Goal: Find specific page/section: Find specific page/section

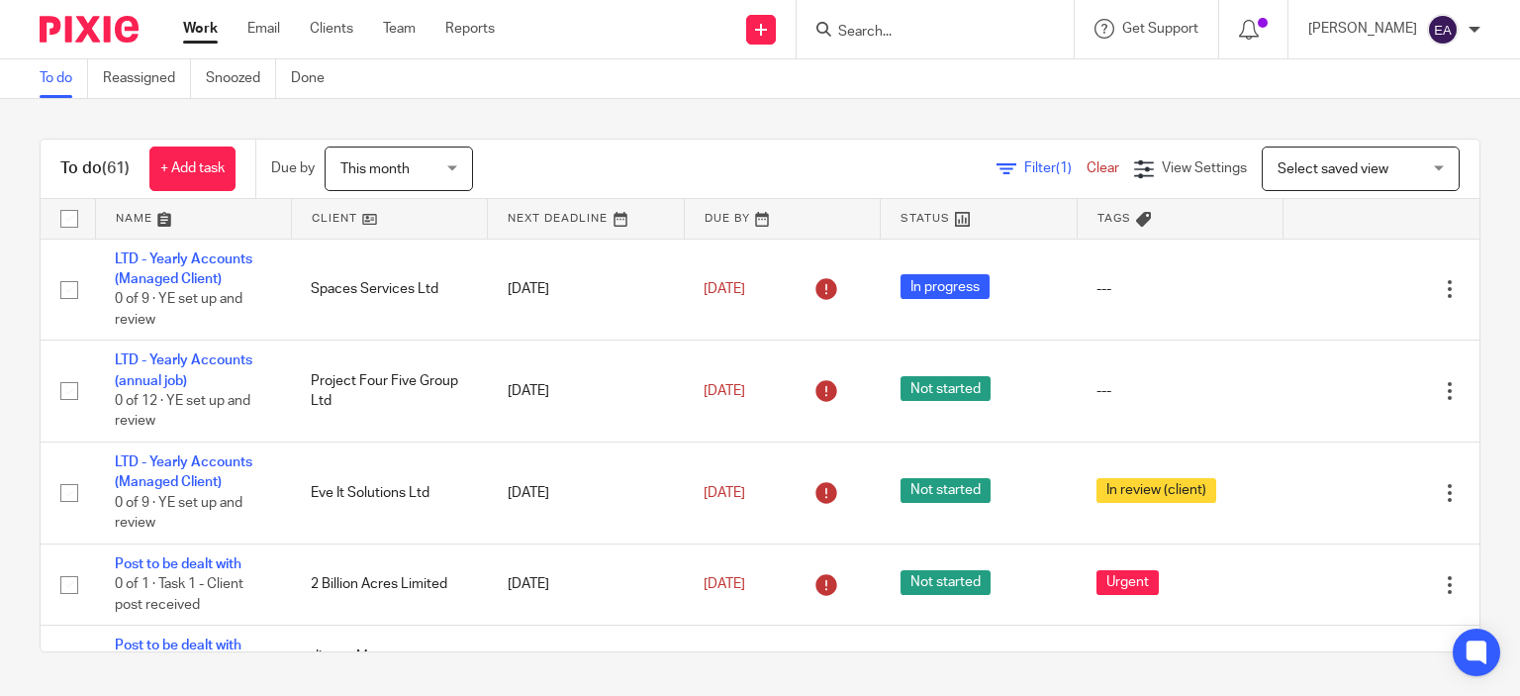
click at [940, 18] on form at bounding box center [941, 29] width 211 height 25
click at [936, 41] on form at bounding box center [941, 29] width 211 height 25
click at [936, 34] on input "Search" at bounding box center [925, 33] width 178 height 18
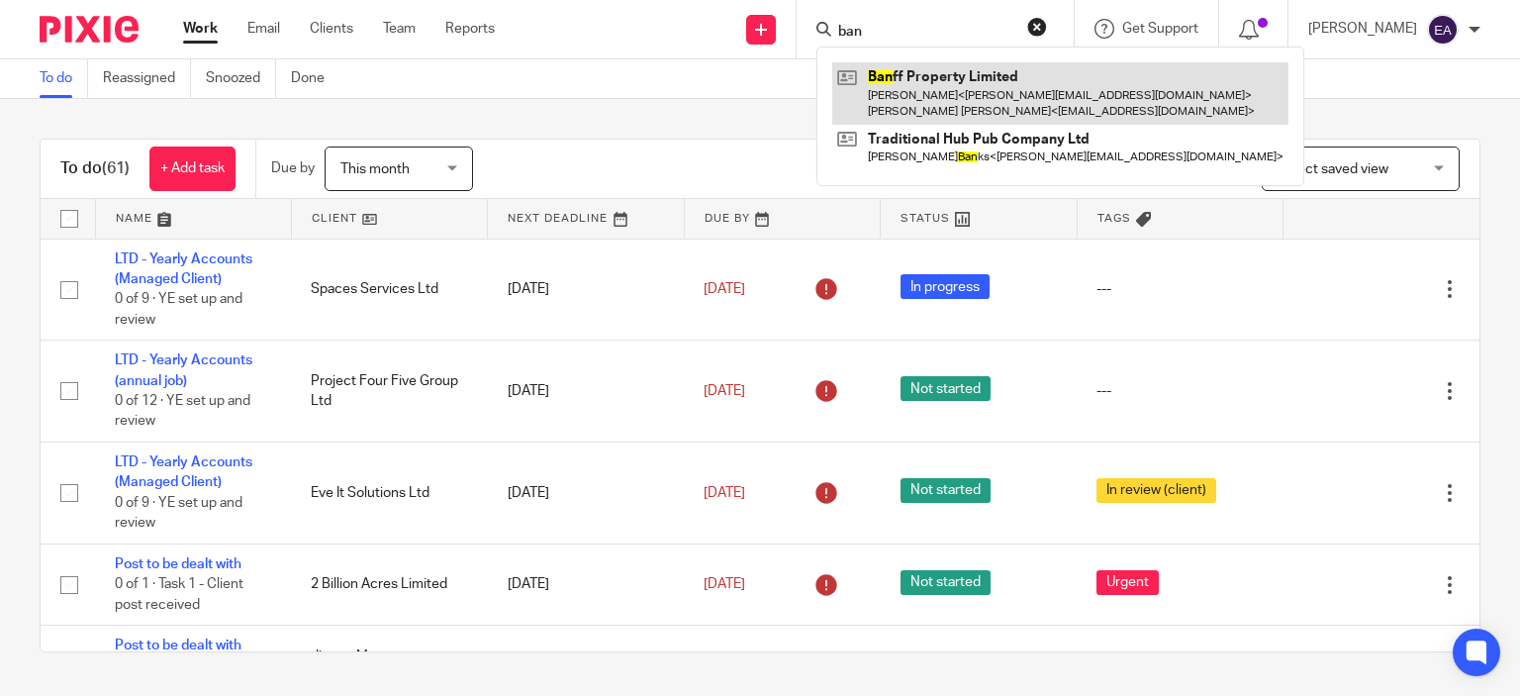
type input "ban"
click at [981, 82] on link at bounding box center [1060, 92] width 456 height 61
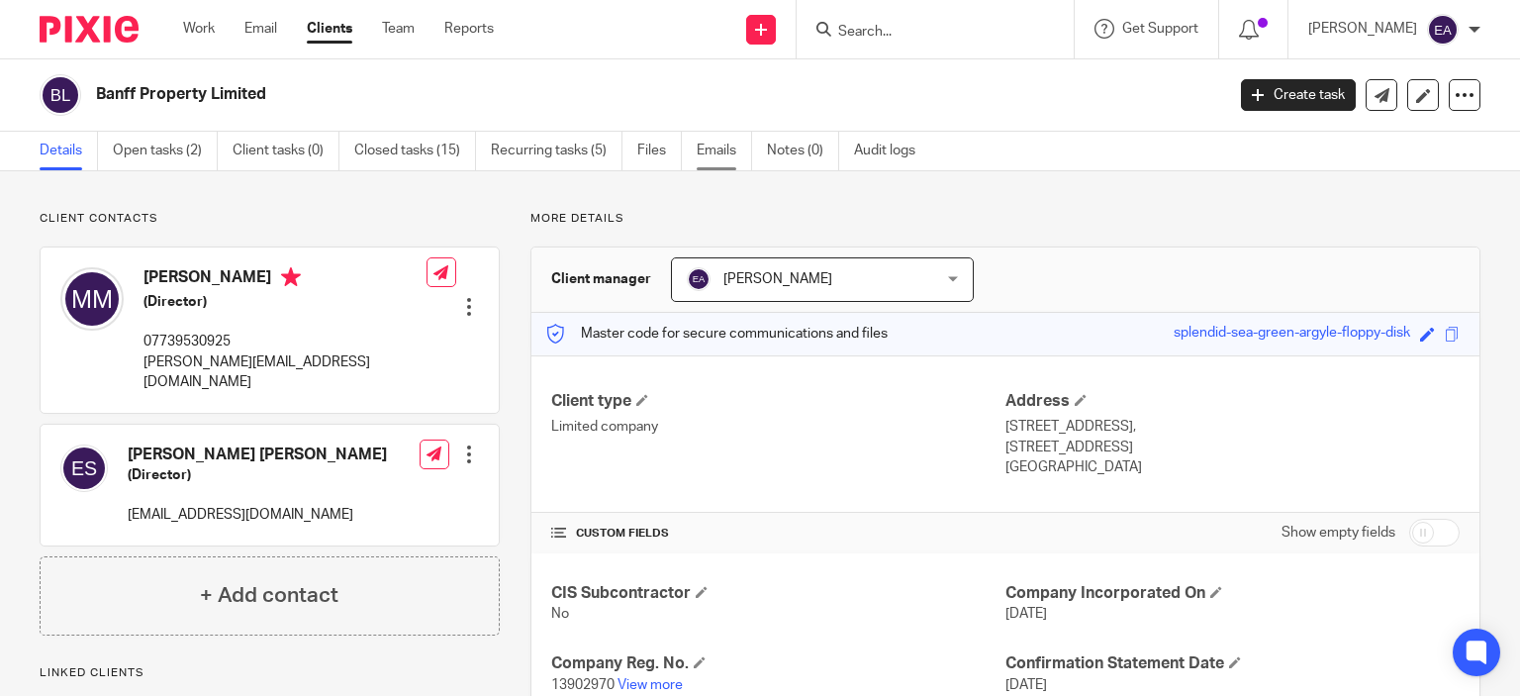
click at [716, 147] on link "Emails" at bounding box center [724, 151] width 55 height 39
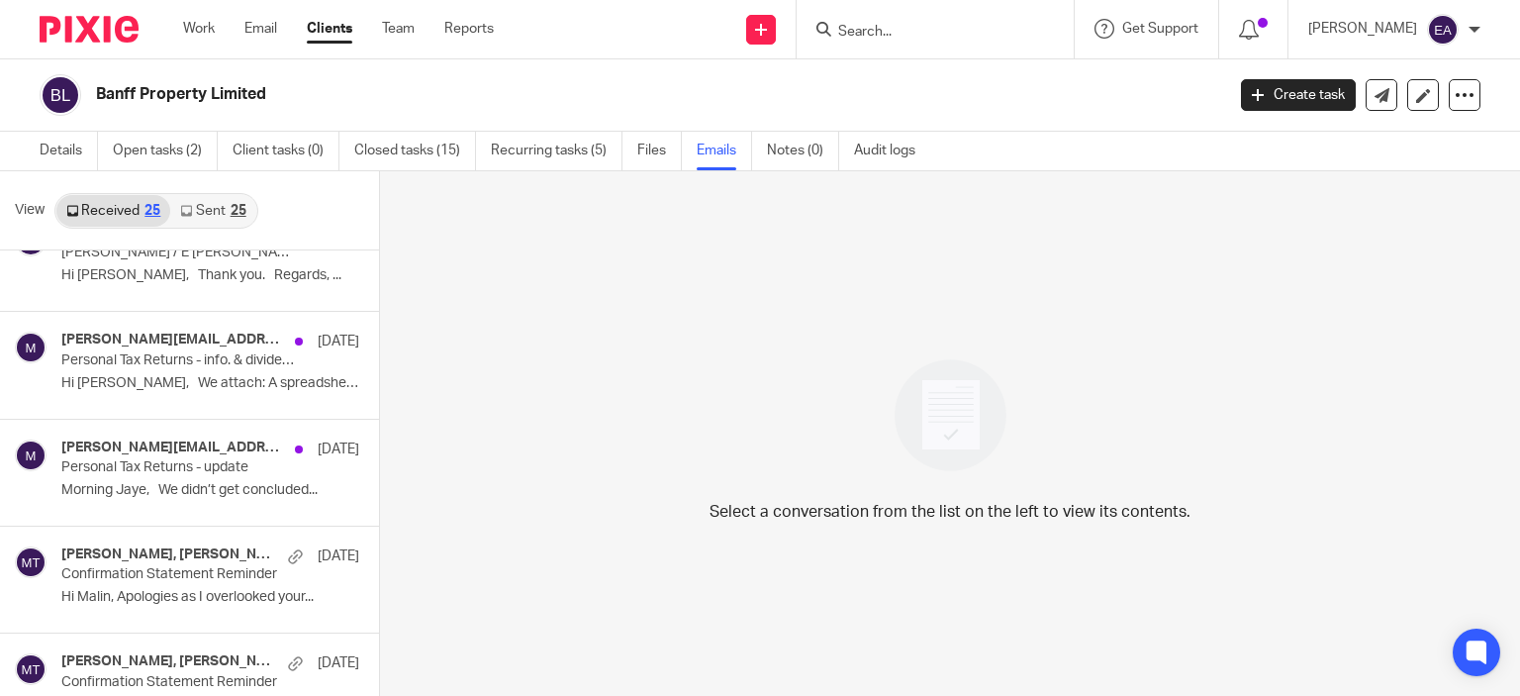
scroll to position [943, 0]
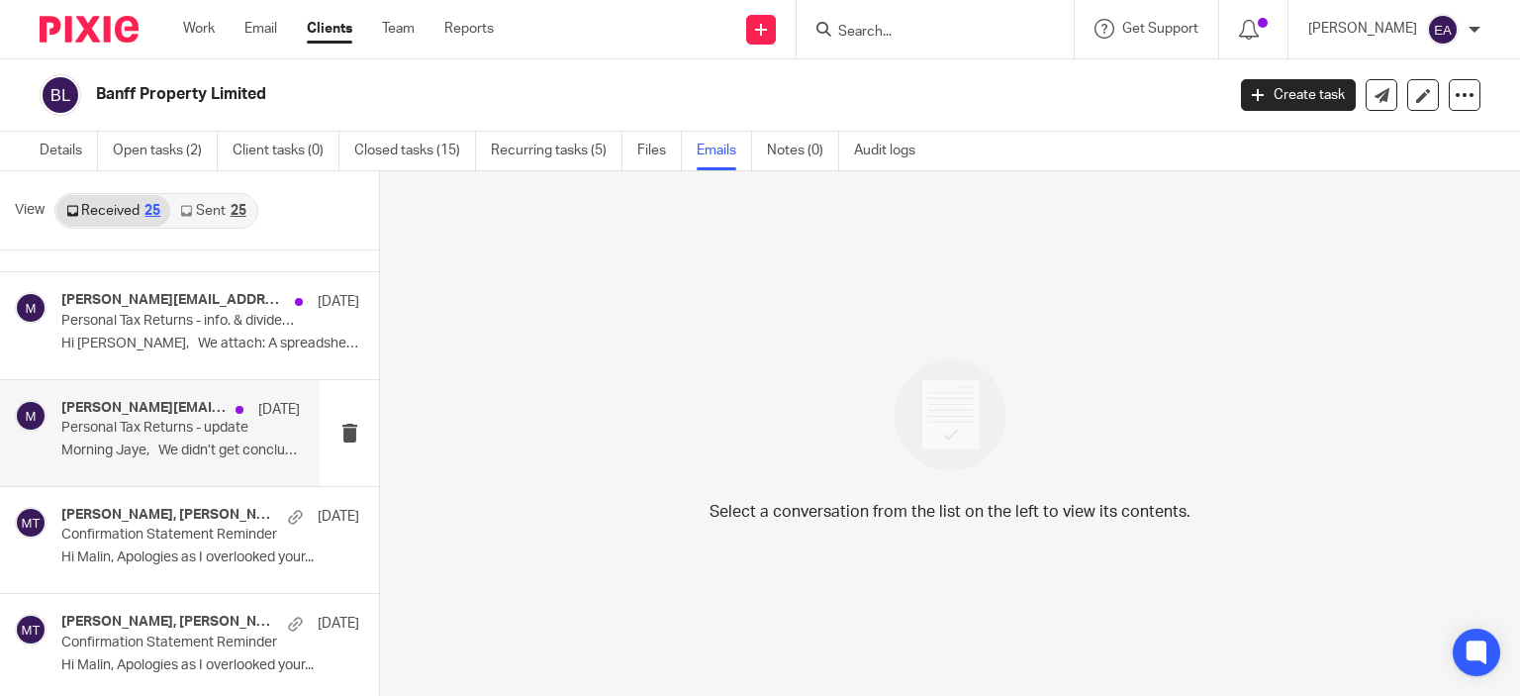
click at [197, 423] on p "Personal Tax Returns - update" at bounding box center [156, 428] width 191 height 17
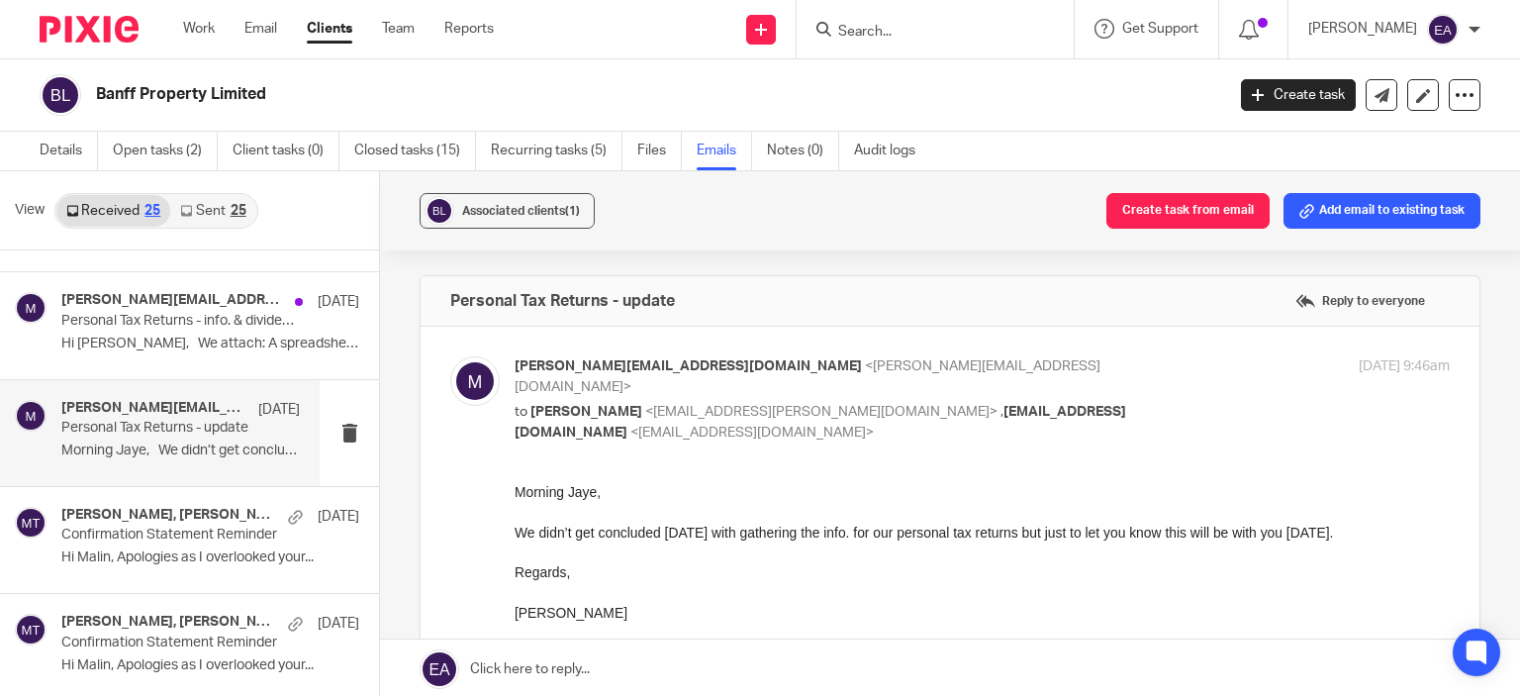
scroll to position [0, 0]
click at [190, 345] on p "Hi Jaye, We attach: A spreadsheet..." at bounding box center [180, 343] width 238 height 17
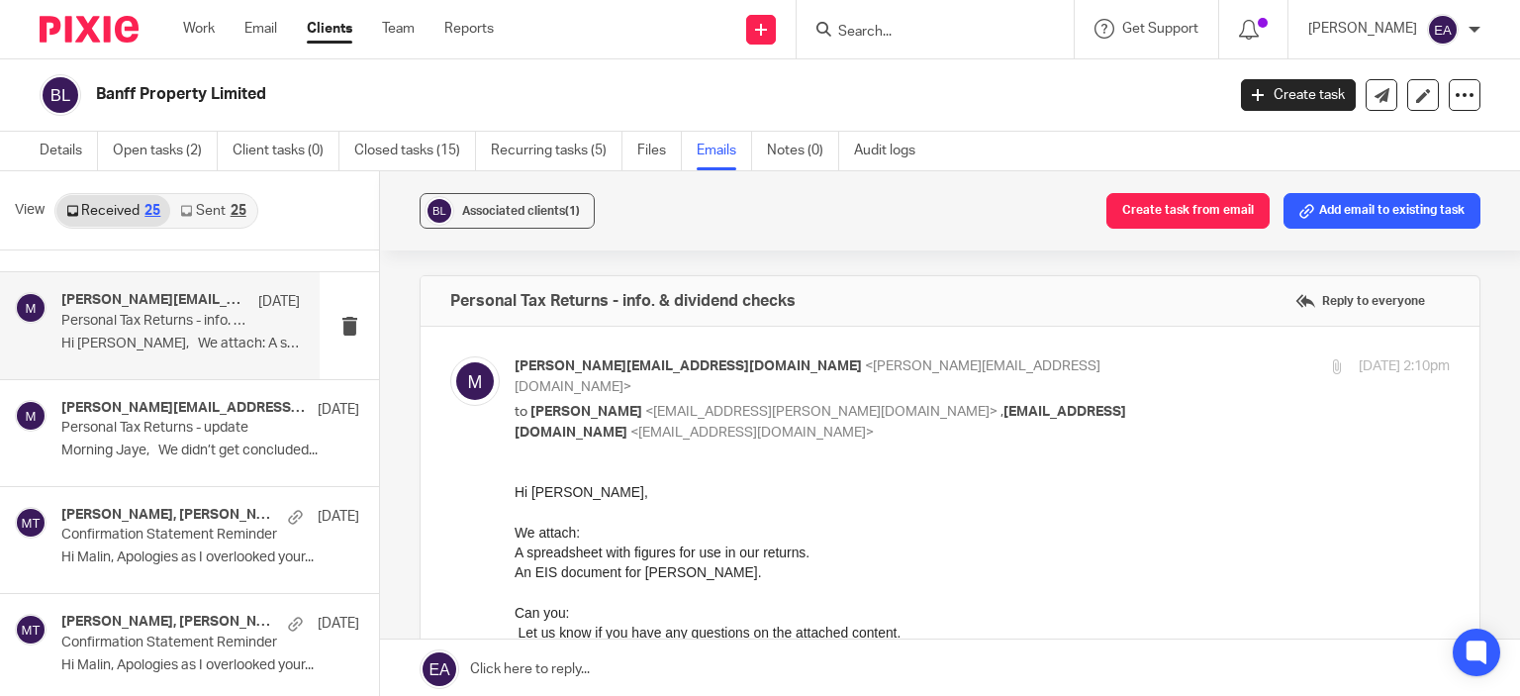
click at [375, 261] on div "Aimee Coveney 25 Mar Invoice Due Hi Michael, I hope you are well. ... Aimee Cov…" at bounding box center [189, 474] width 379 height 448
click at [219, 214] on link "Sent 25" at bounding box center [212, 211] width 85 height 32
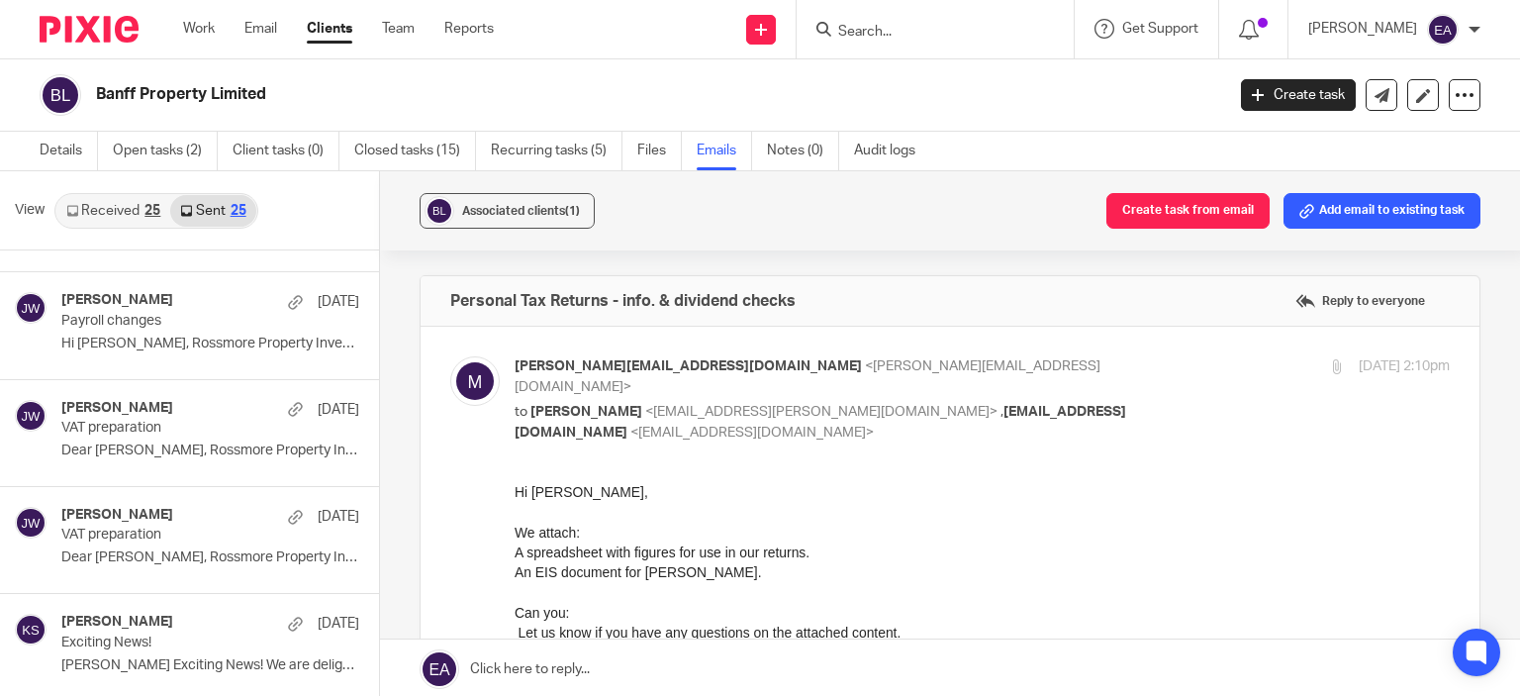
scroll to position [3, 0]
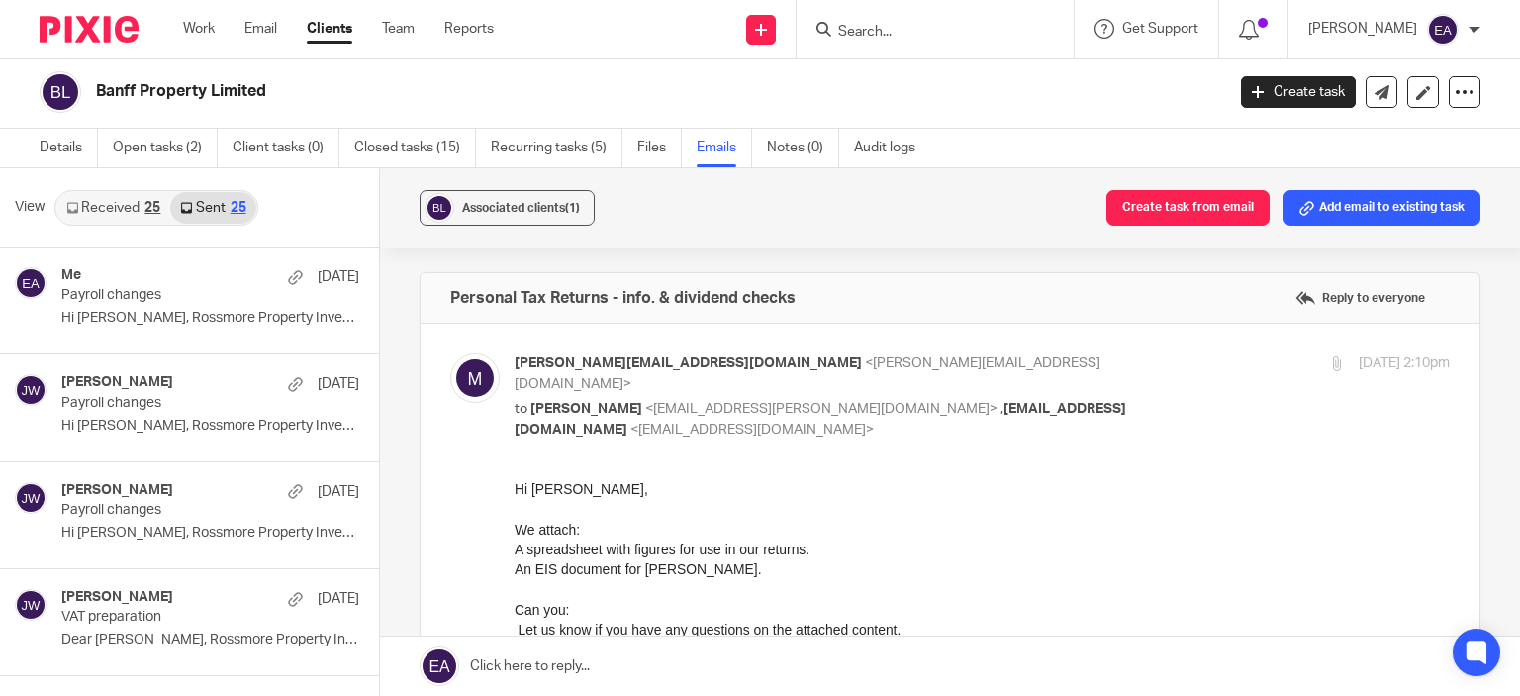
click at [375, 605] on div "Me 6 Sep Payroll changes Hi Micheal, Rossmore Property Investments... Jaye Warr…" at bounding box center [189, 471] width 379 height 448
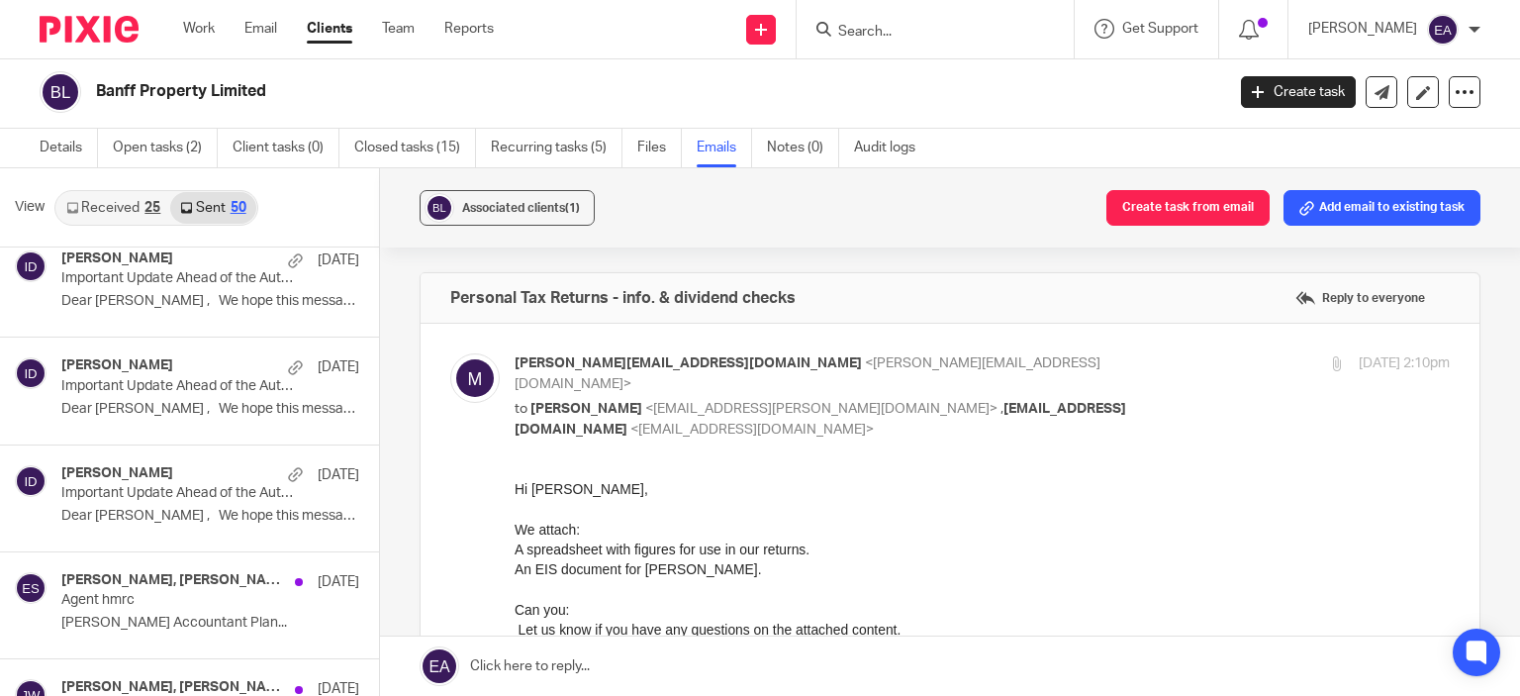
scroll to position [1478, 0]
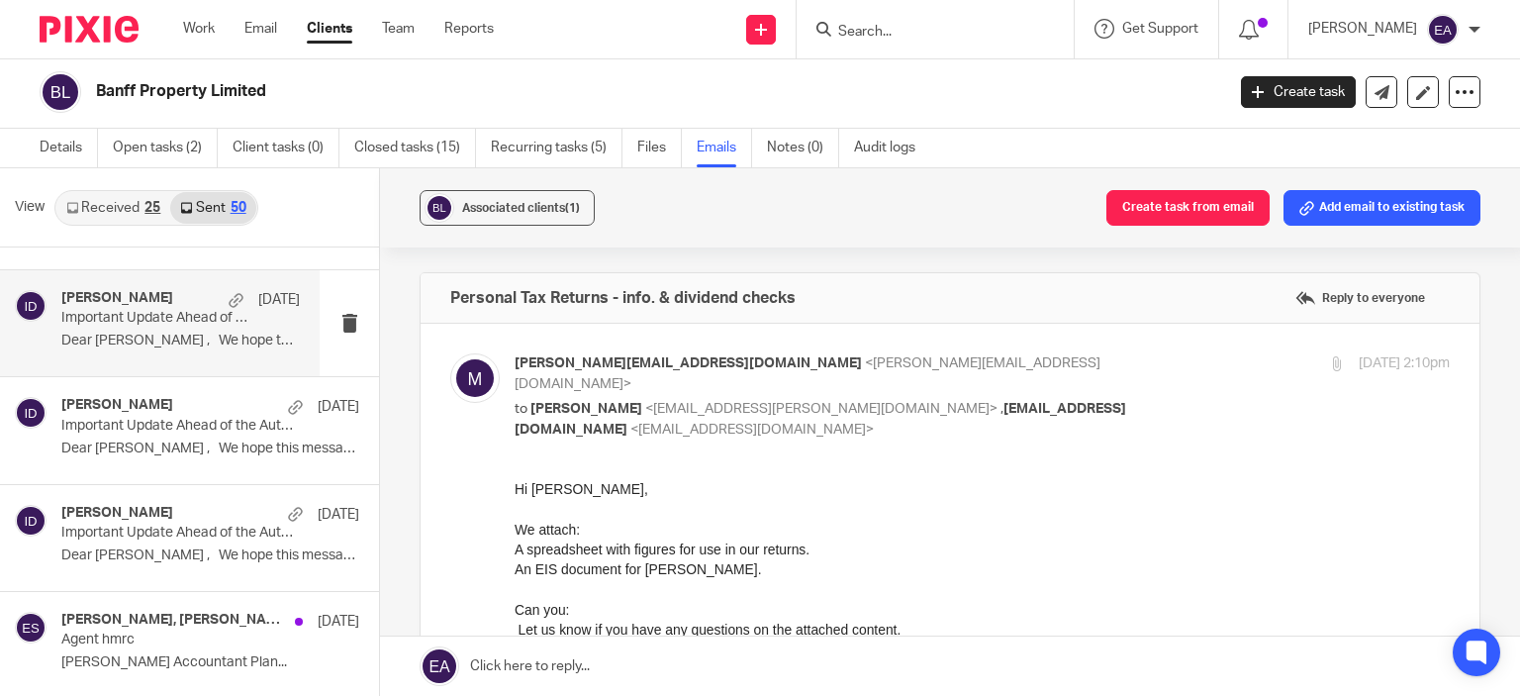
click at [266, 328] on div "Ian Douglas 30 Sep Important Update Ahead of the Autumn Budget Dear Michael , W…" at bounding box center [180, 323] width 238 height 66
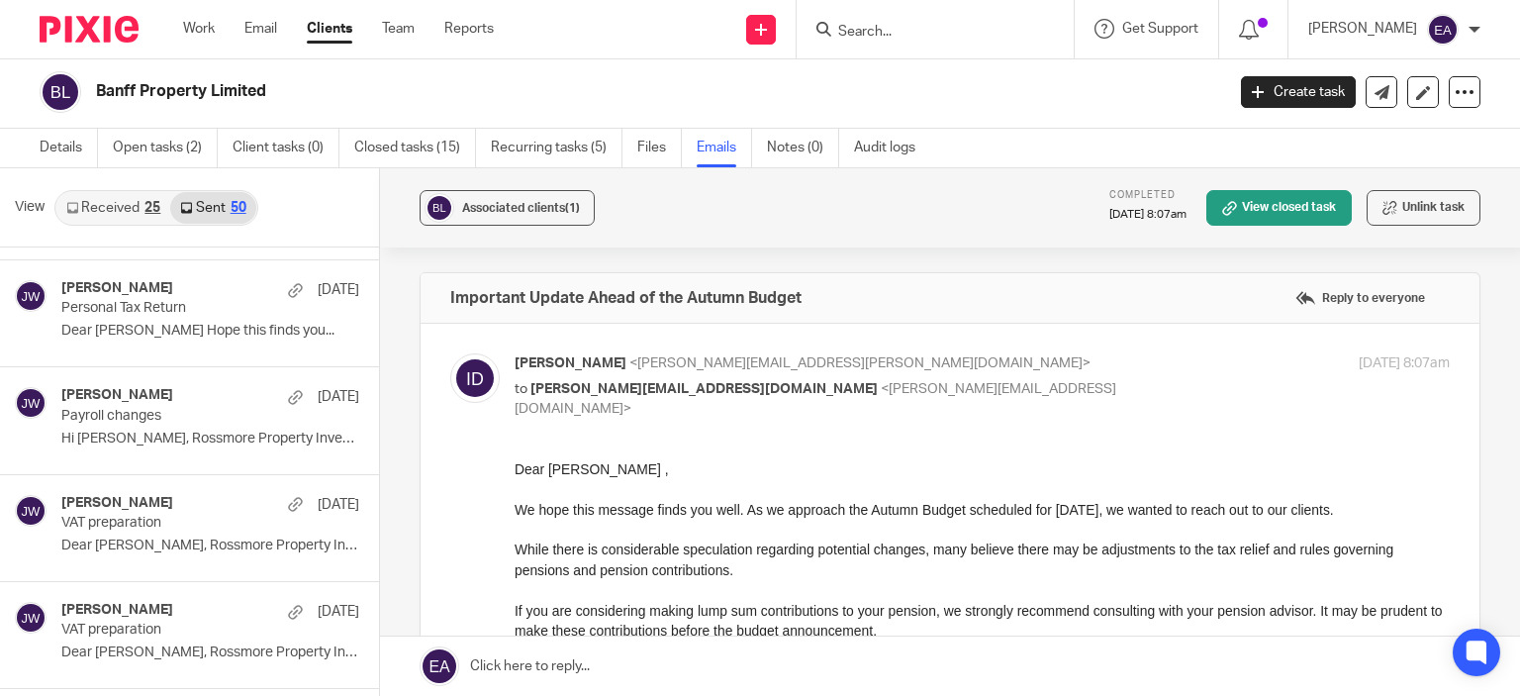
scroll to position [806, 0]
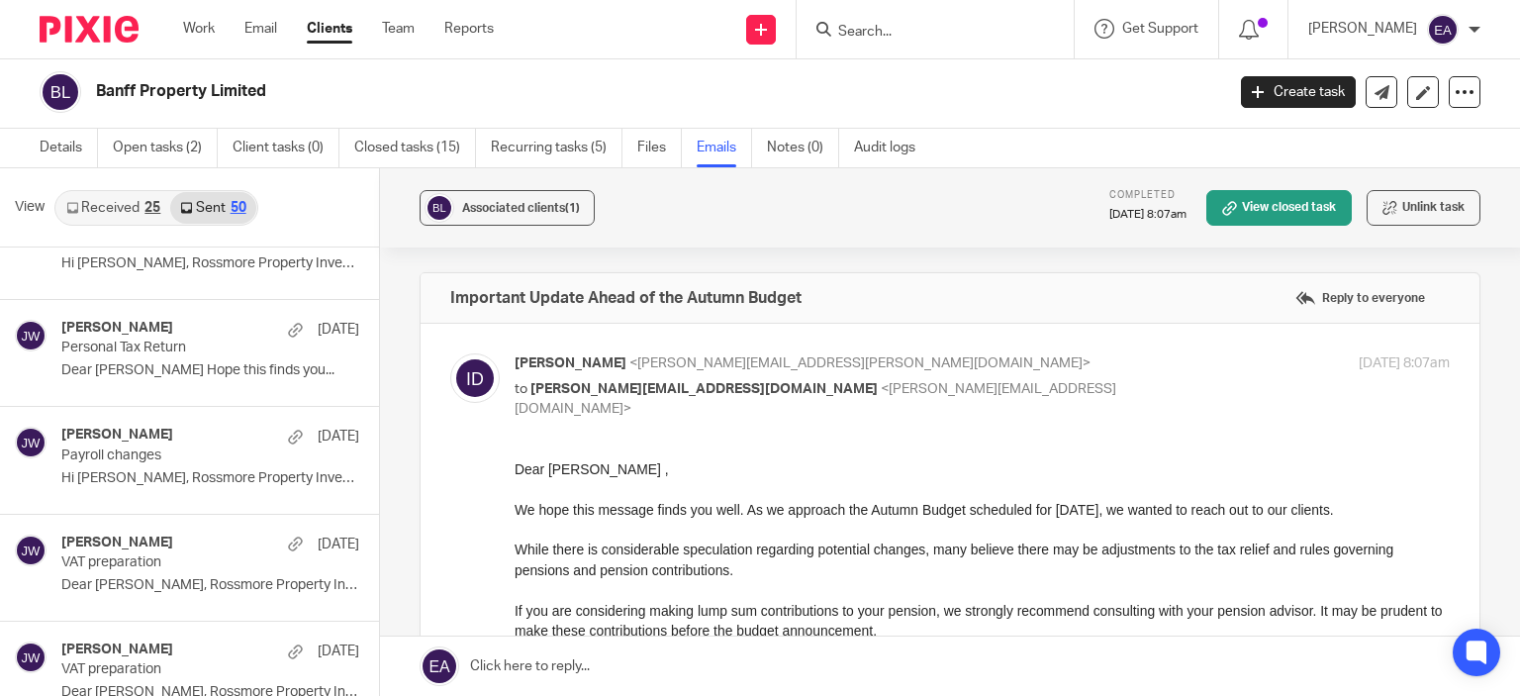
click at [90, 205] on link "Received 25" at bounding box center [113, 208] width 114 height 32
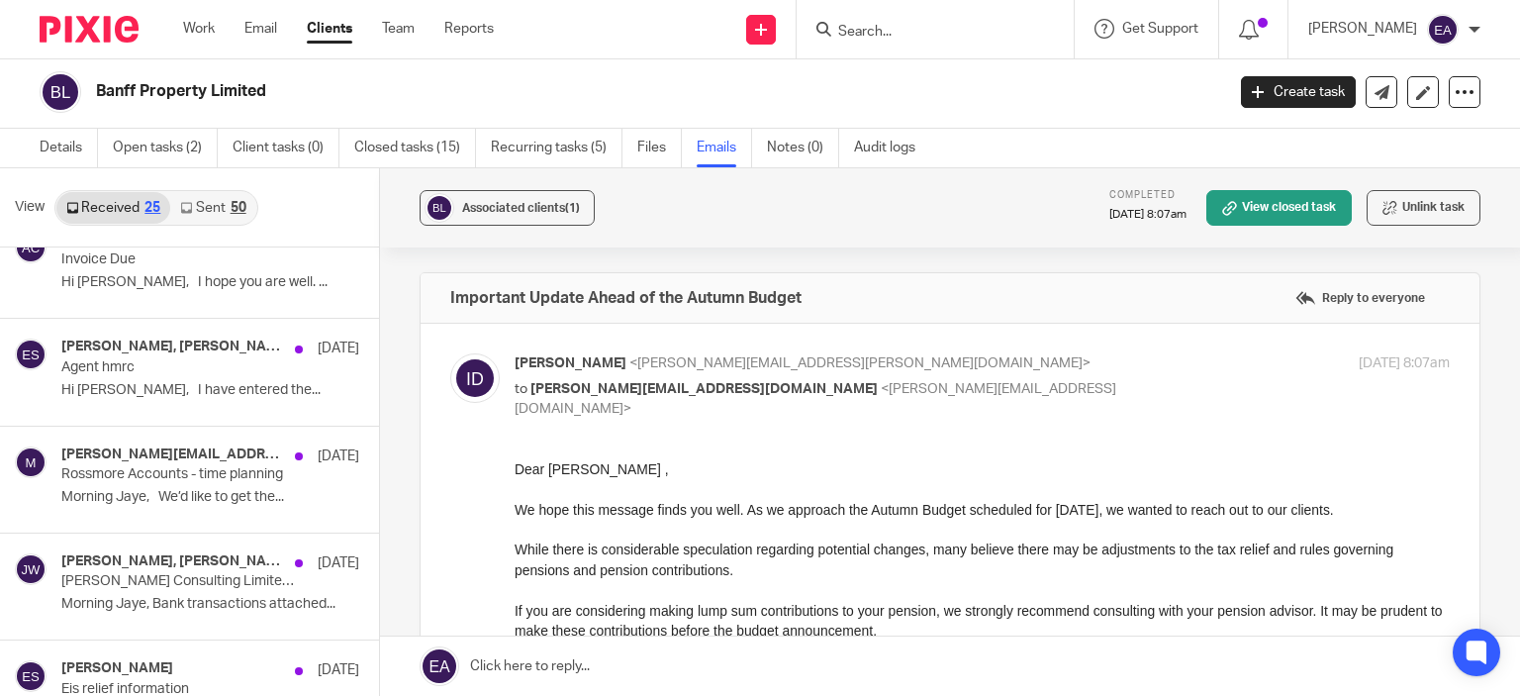
scroll to position [0, 0]
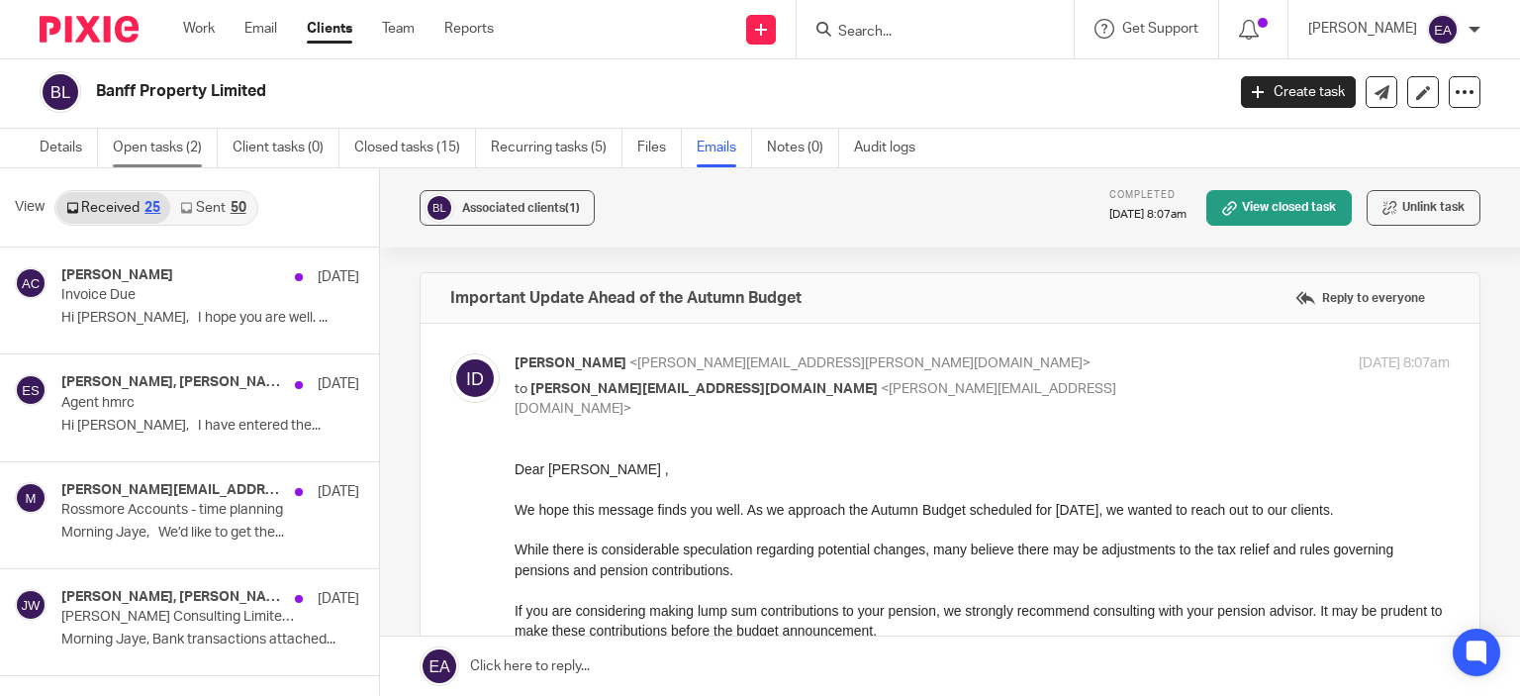
click at [158, 151] on link "Open tasks (2)" at bounding box center [165, 148] width 105 height 39
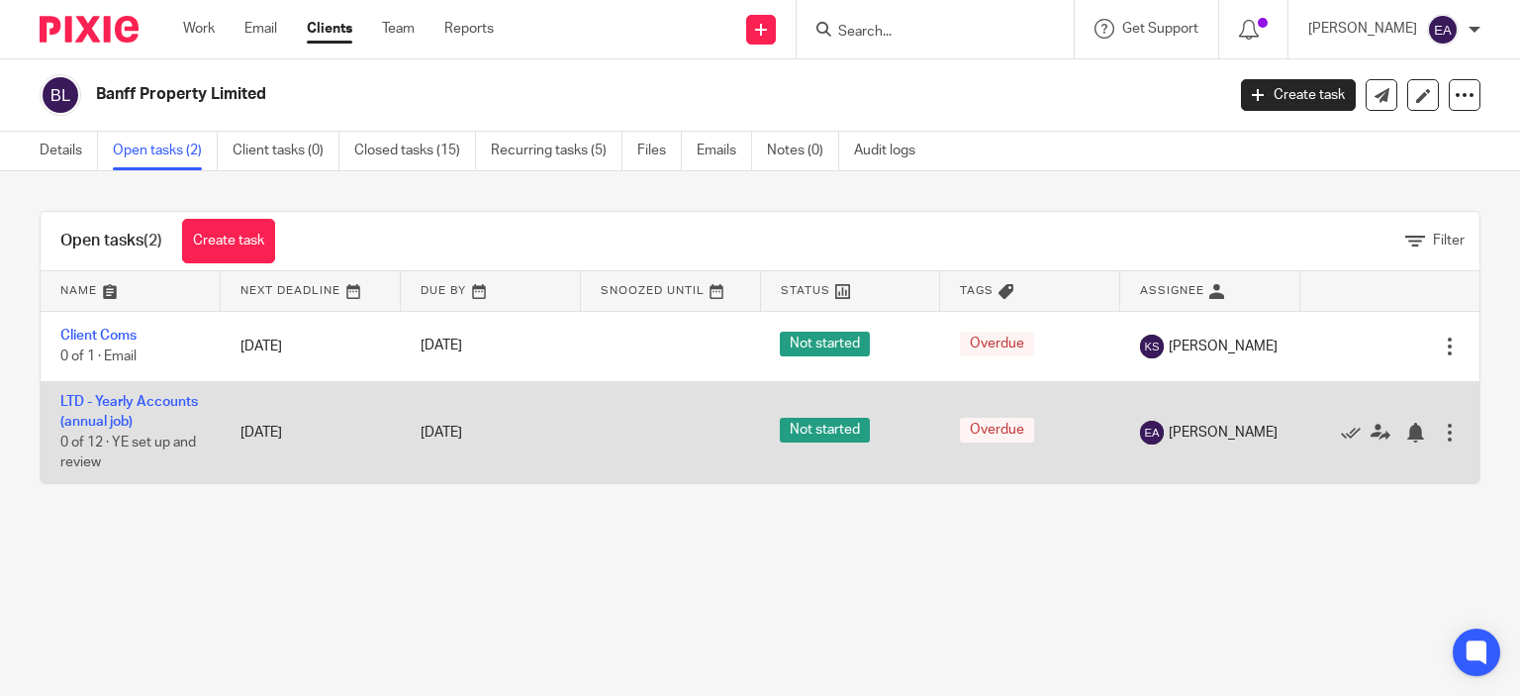
click at [116, 412] on td "LTD - Yearly Accounts (annual job) 0 of 12 · YE set up and review" at bounding box center [131, 431] width 180 height 101
click at [114, 419] on link "LTD - Yearly Accounts (annual job)" at bounding box center [129, 412] width 138 height 34
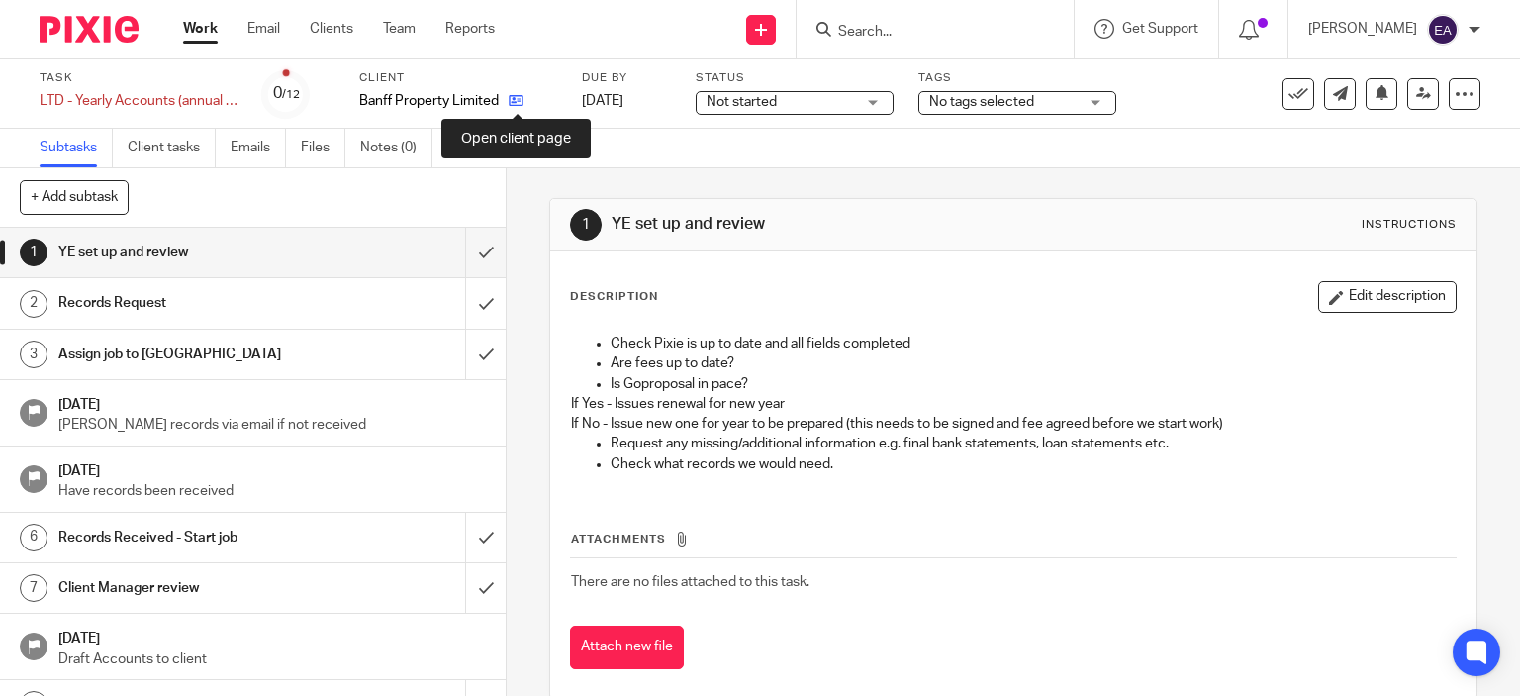
click at [516, 101] on icon at bounding box center [516, 100] width 15 height 15
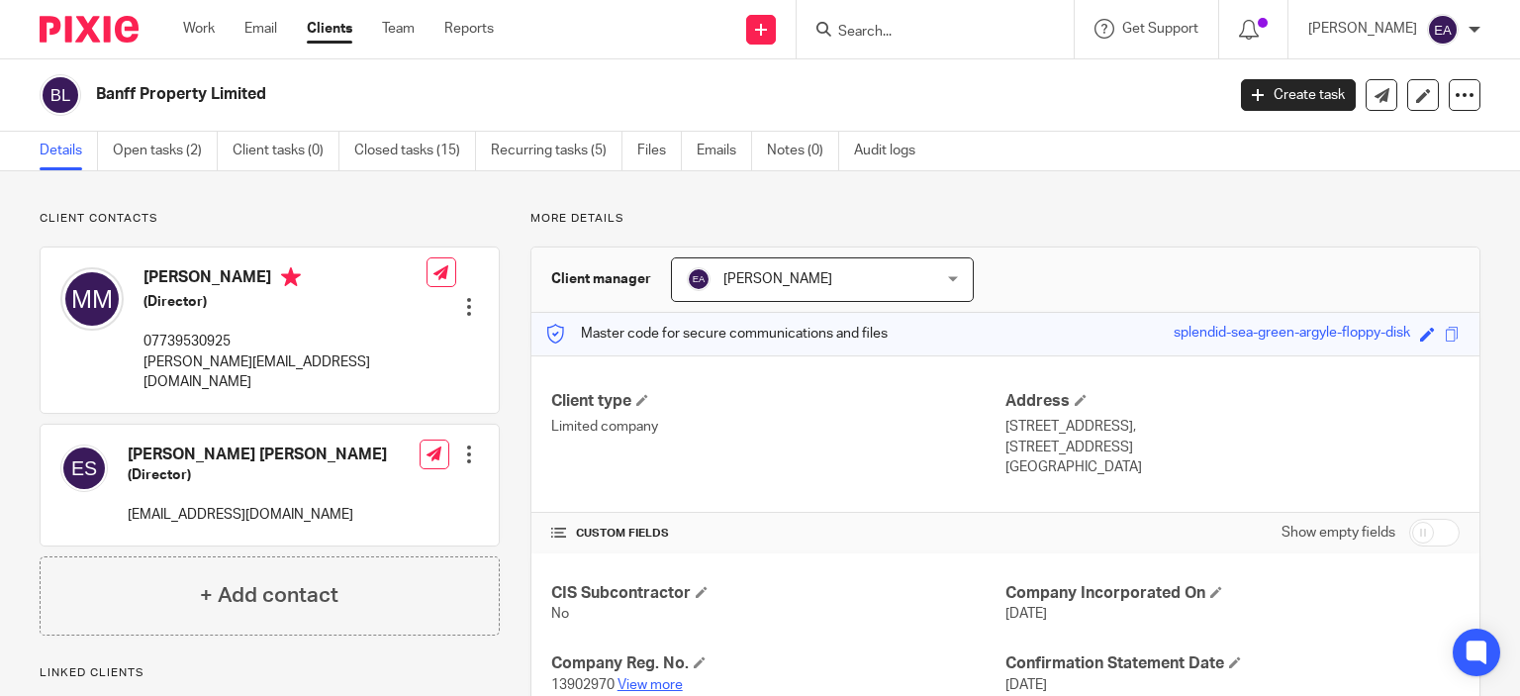
click at [659, 684] on link "View more" at bounding box center [649, 685] width 65 height 14
click at [952, 34] on input "Search" at bounding box center [925, 33] width 178 height 18
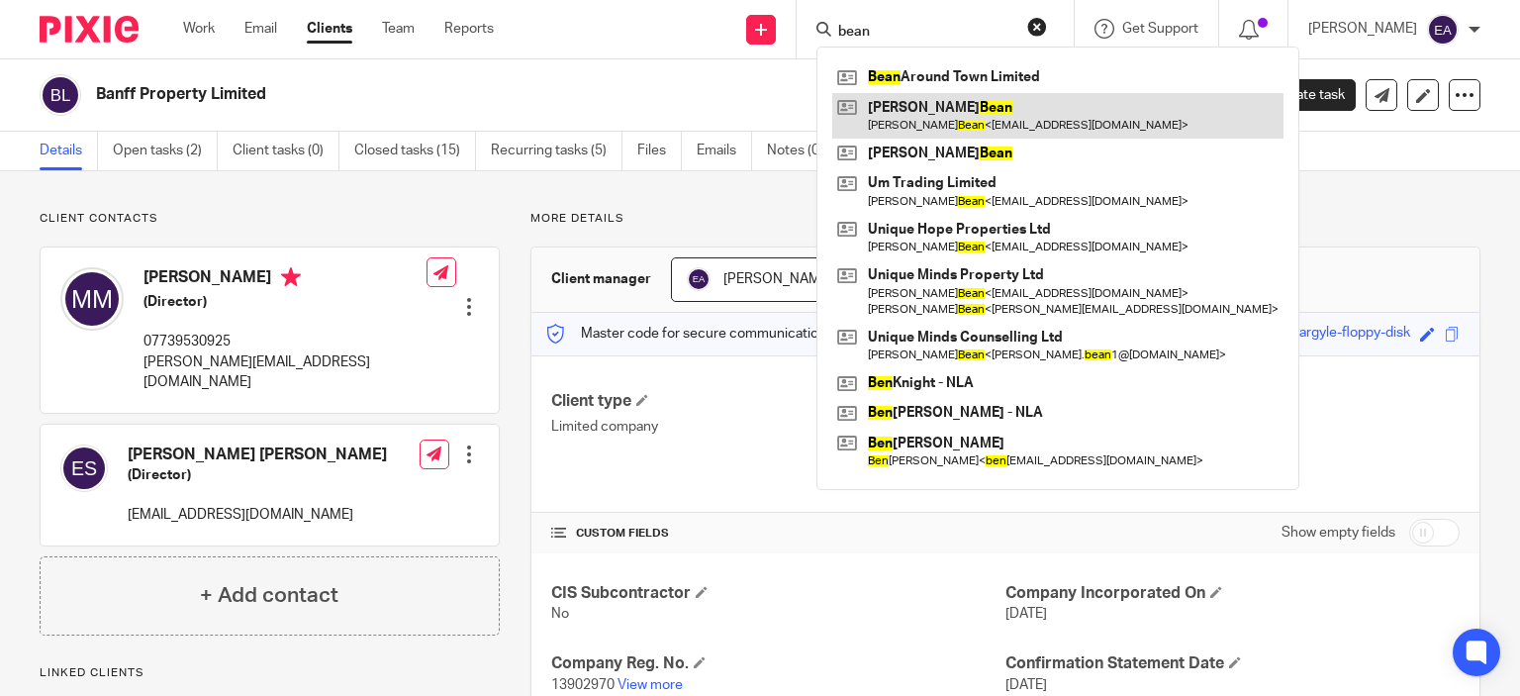
type input "bean"
click at [1004, 122] on link at bounding box center [1057, 116] width 451 height 46
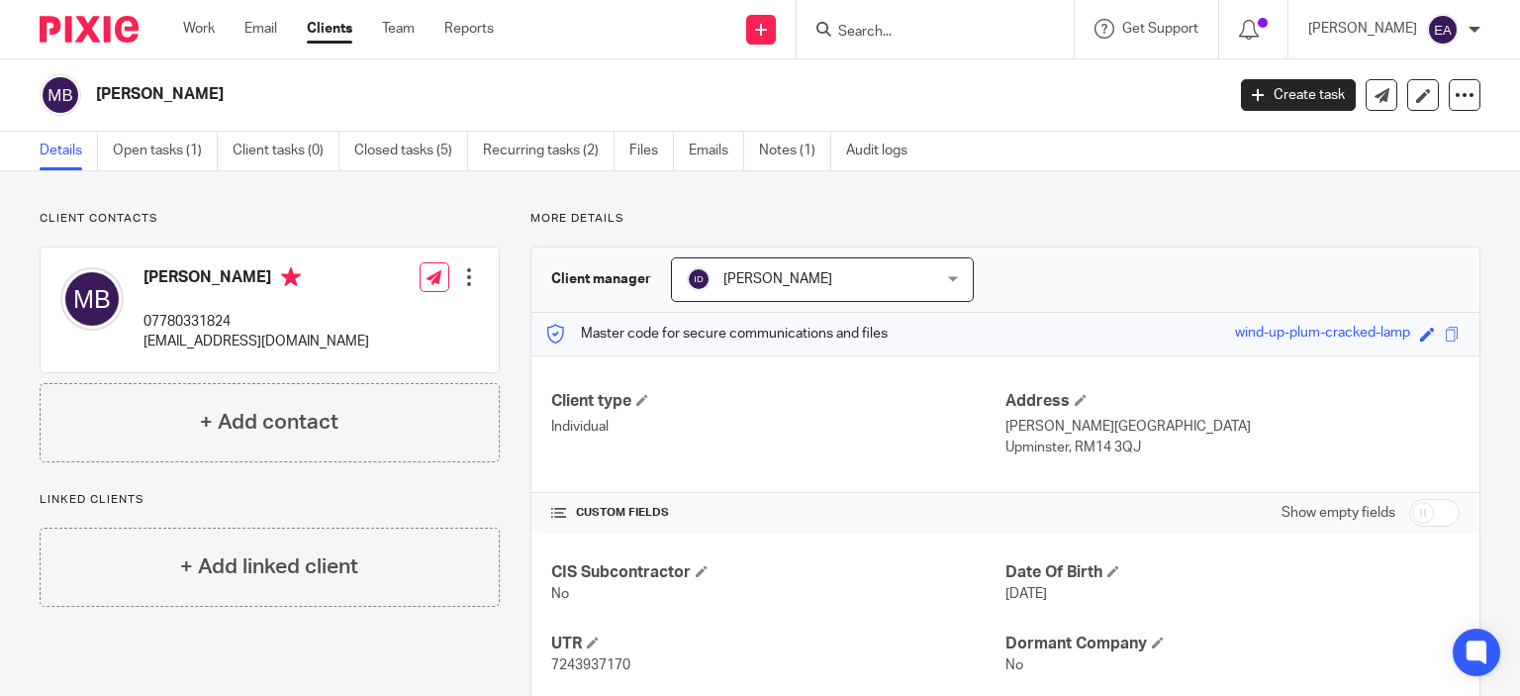
click at [914, 42] on div at bounding box center [935, 29] width 277 height 58
click at [914, 22] on form at bounding box center [941, 29] width 211 height 25
click at [831, 32] on icon at bounding box center [823, 29] width 15 height 15
click at [957, 31] on input "Search" at bounding box center [925, 33] width 178 height 18
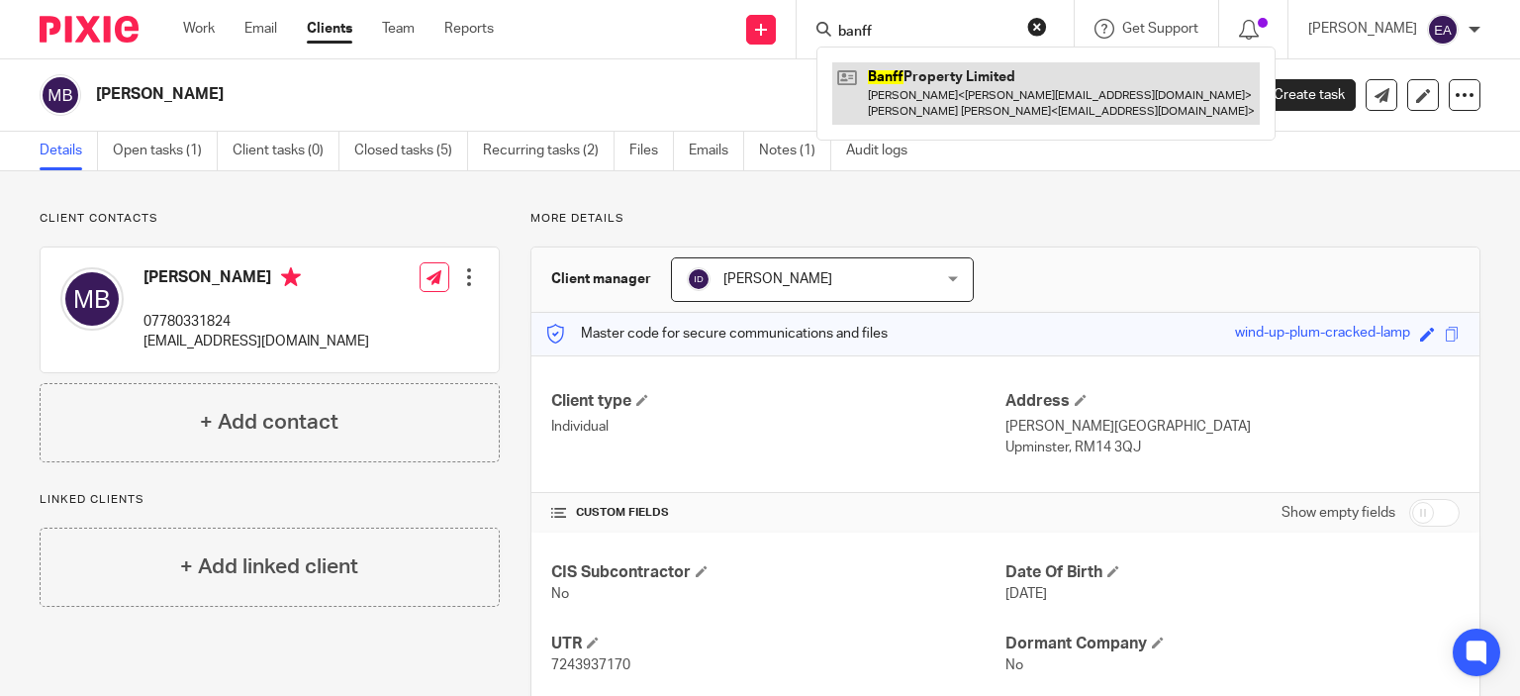
type input "banff"
click at [958, 112] on link at bounding box center [1045, 92] width 427 height 61
